Goal: Information Seeking & Learning: Learn about a topic

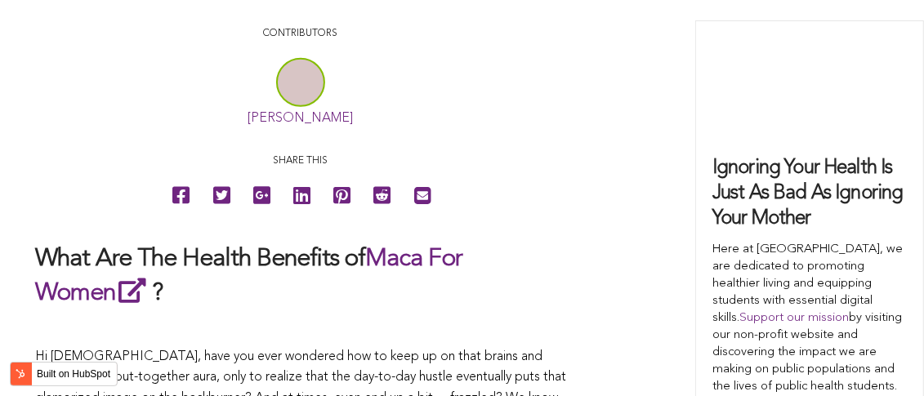
scroll to position [4732, 0]
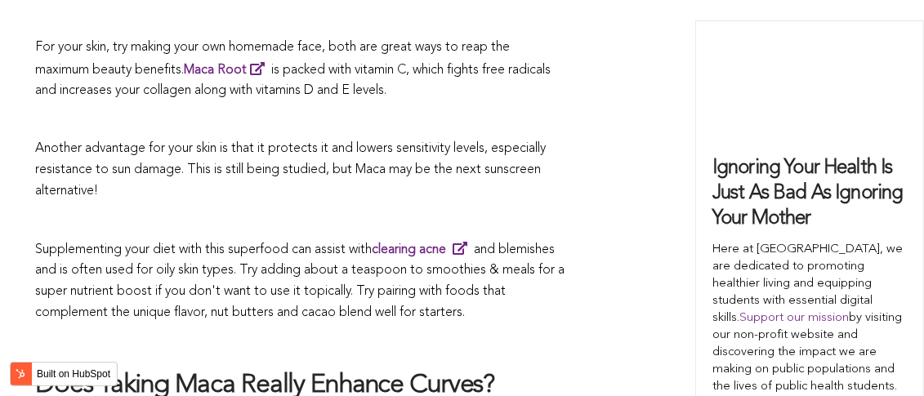
scroll to position [3598, 0]
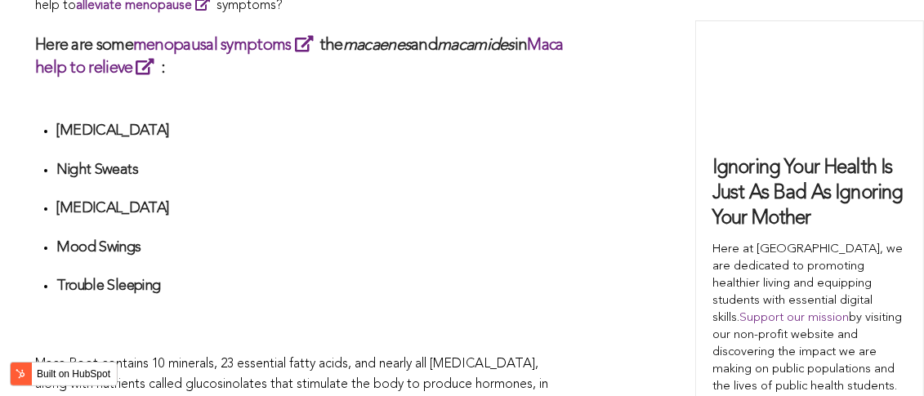
click at [481, 199] on li "[MEDICAL_DATA]" at bounding box center [311, 214] width 510 height 30
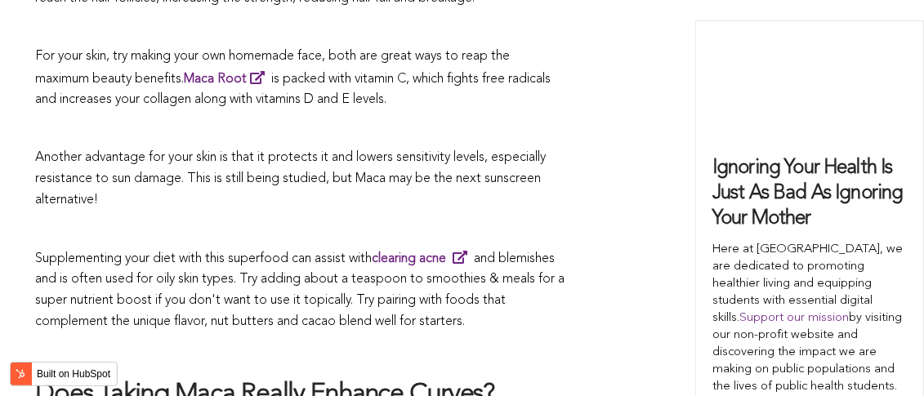
click at [536, 248] on p "Supplementing your diet with this superfood can assist with clearing acne and b…" at bounding box center [300, 290] width 531 height 85
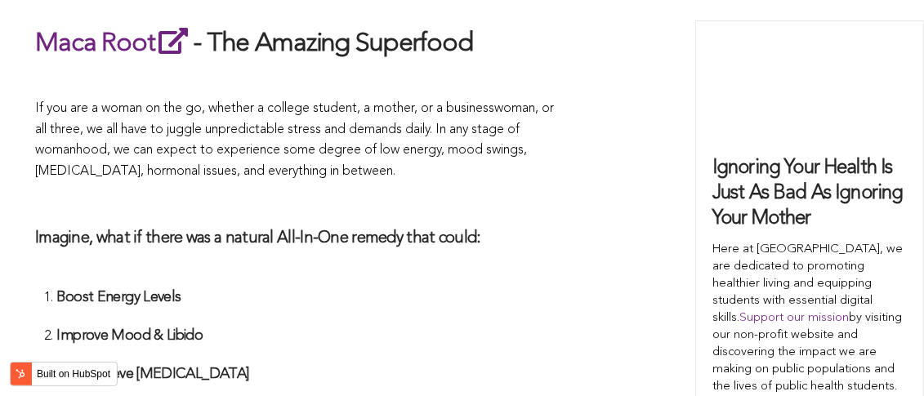
scroll to position [4579, 0]
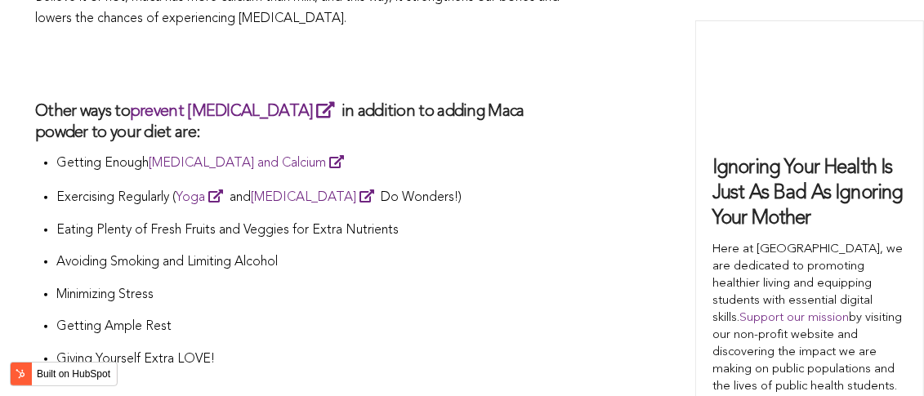
click at [399, 221] on li "Eating Plenty of Fresh Fruits and Veggies for Extra Nutrients" at bounding box center [311, 237] width 510 height 33
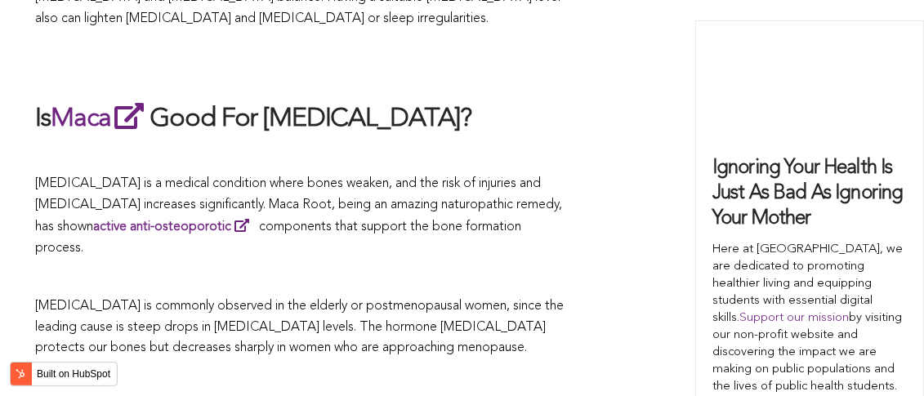
scroll to position [5016, 0]
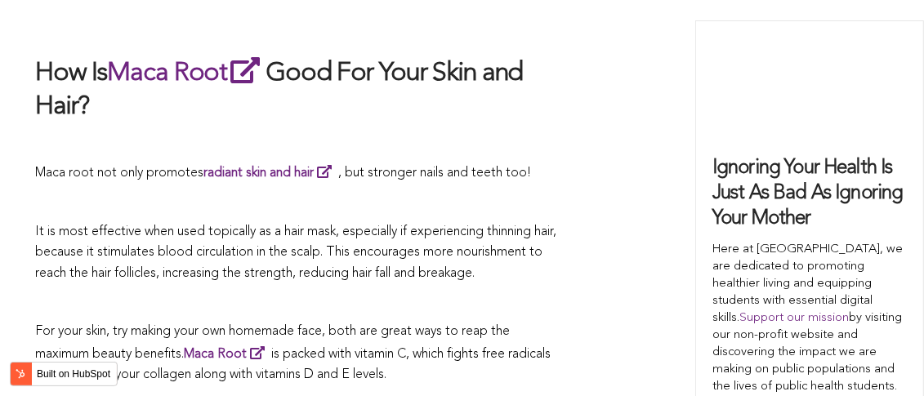
click at [491, 225] on span "It is most effective when used topically as a hair mask, especially if experien…" at bounding box center [295, 252] width 521 height 55
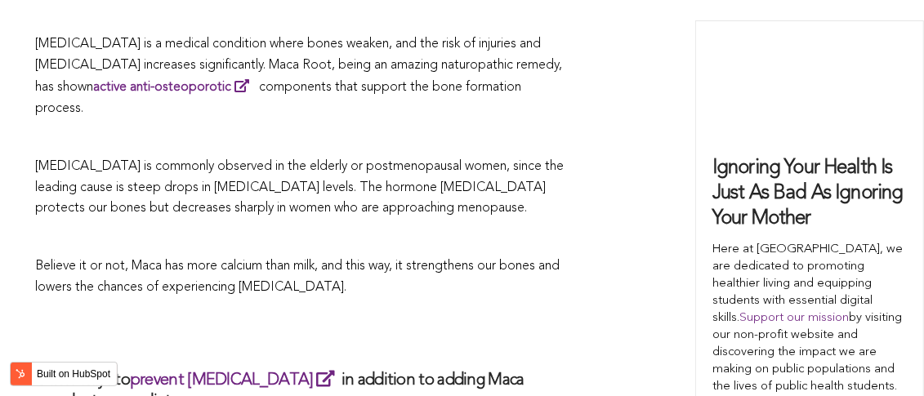
click at [359, 228] on p at bounding box center [300, 238] width 531 height 21
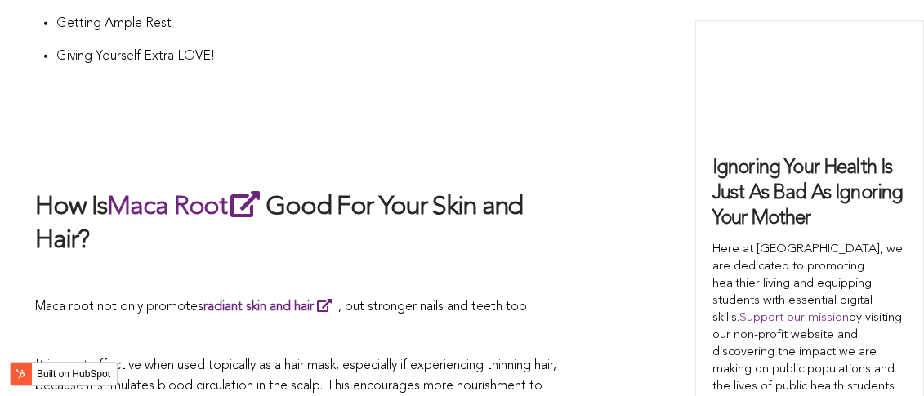
scroll to position [6146, 0]
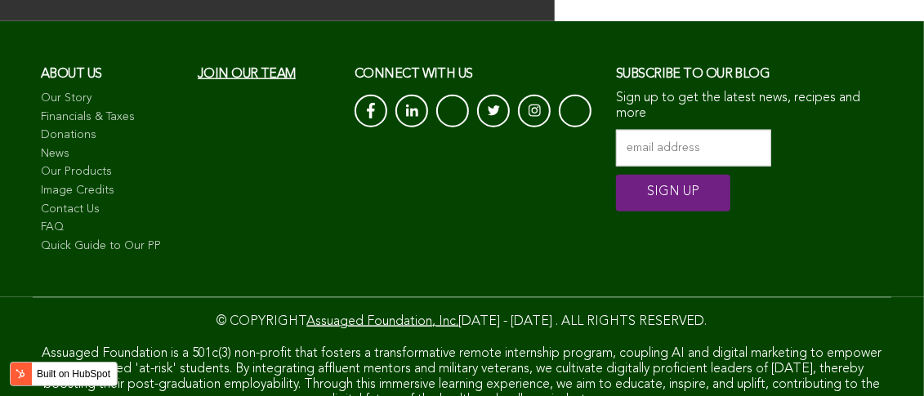
scroll to position [5008, 0]
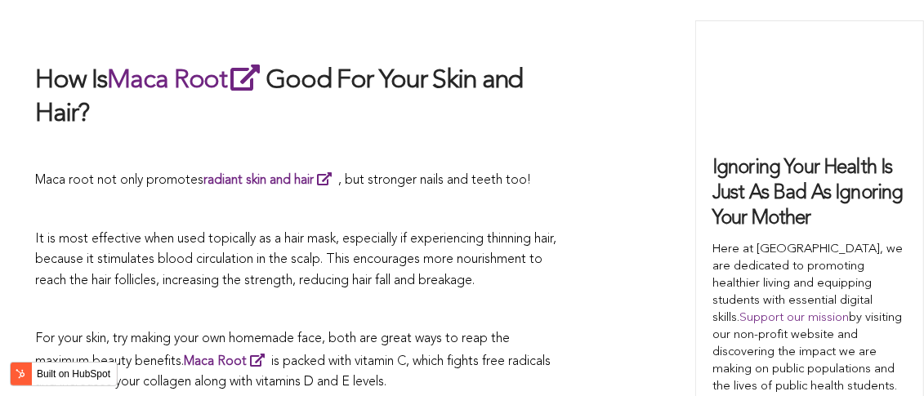
click at [542, 233] on span "It is most effective when used topically as a hair mask, especially if experien…" at bounding box center [295, 260] width 521 height 55
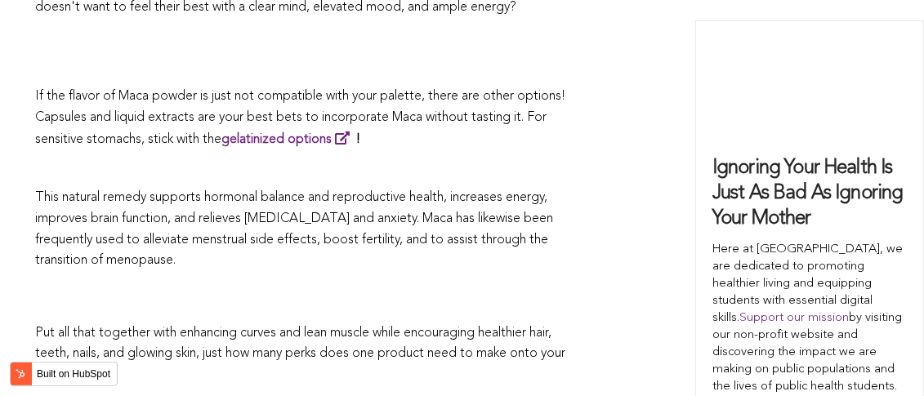
scroll to position [4883, 0]
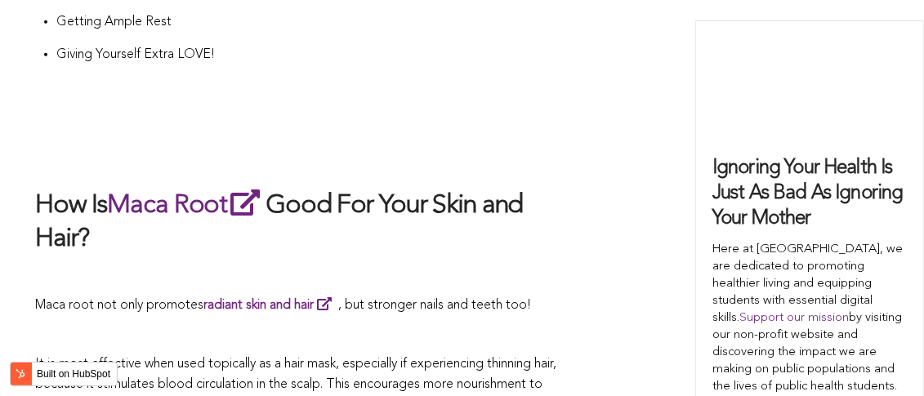
click at [553, 198] on h2 "How Is Maca Root Good For Your Skin and Hair?" at bounding box center [300, 221] width 531 height 71
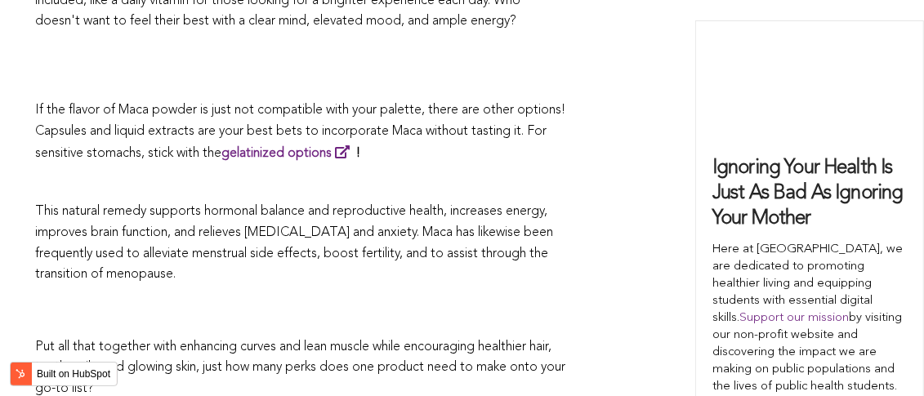
click at [425, 202] on p "This natural remedy supports hormonal balance and reproductive health, increase…" at bounding box center [300, 243] width 531 height 83
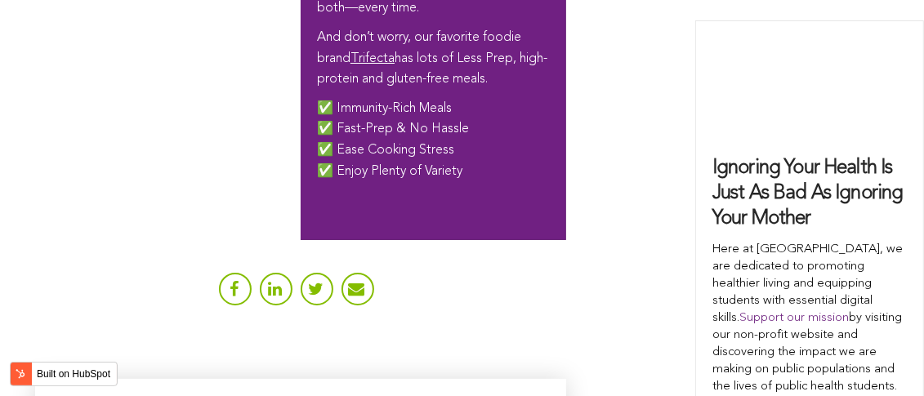
scroll to position [5551, 0]
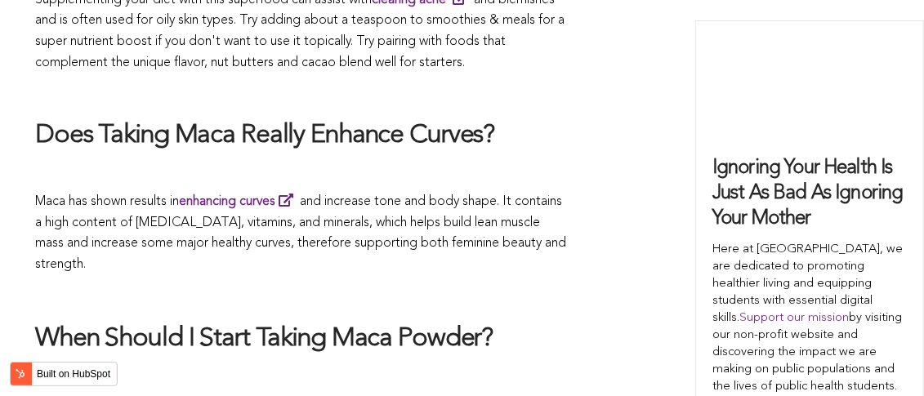
click at [507, 198] on p "Maca has shown results in enhancing curves and increase tone and body shape. It…" at bounding box center [300, 232] width 531 height 85
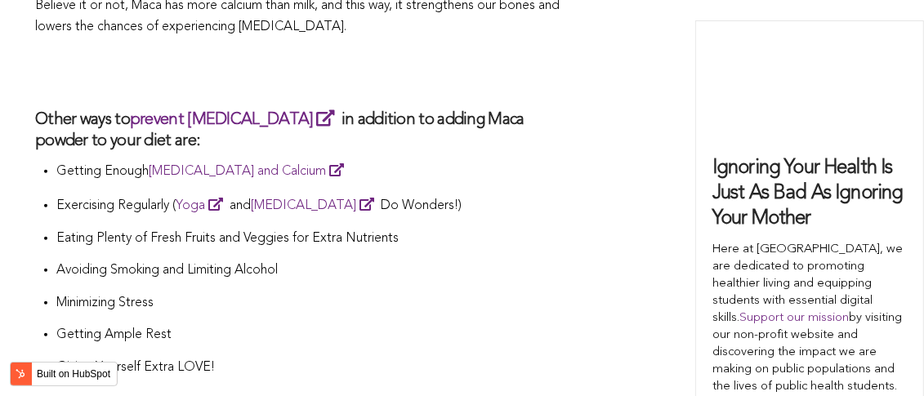
scroll to position [4489, 0]
